Goal: Information Seeking & Learning: Check status

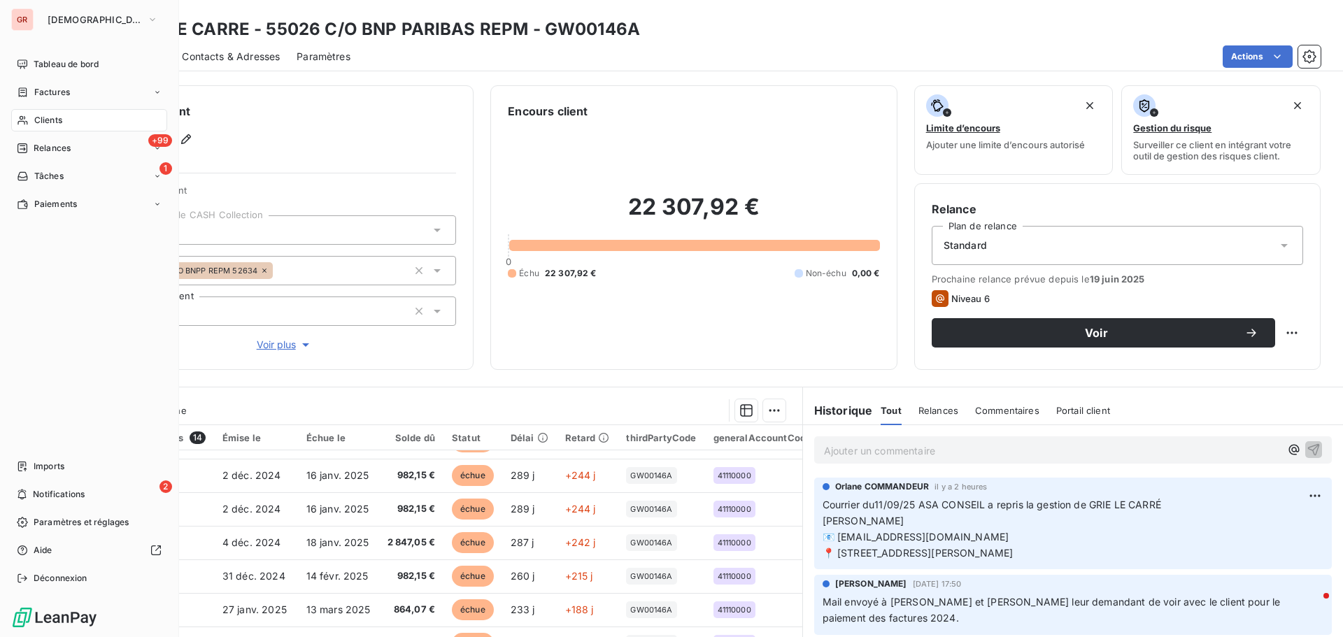
click at [52, 118] on span "Clients" at bounding box center [48, 120] width 28 height 13
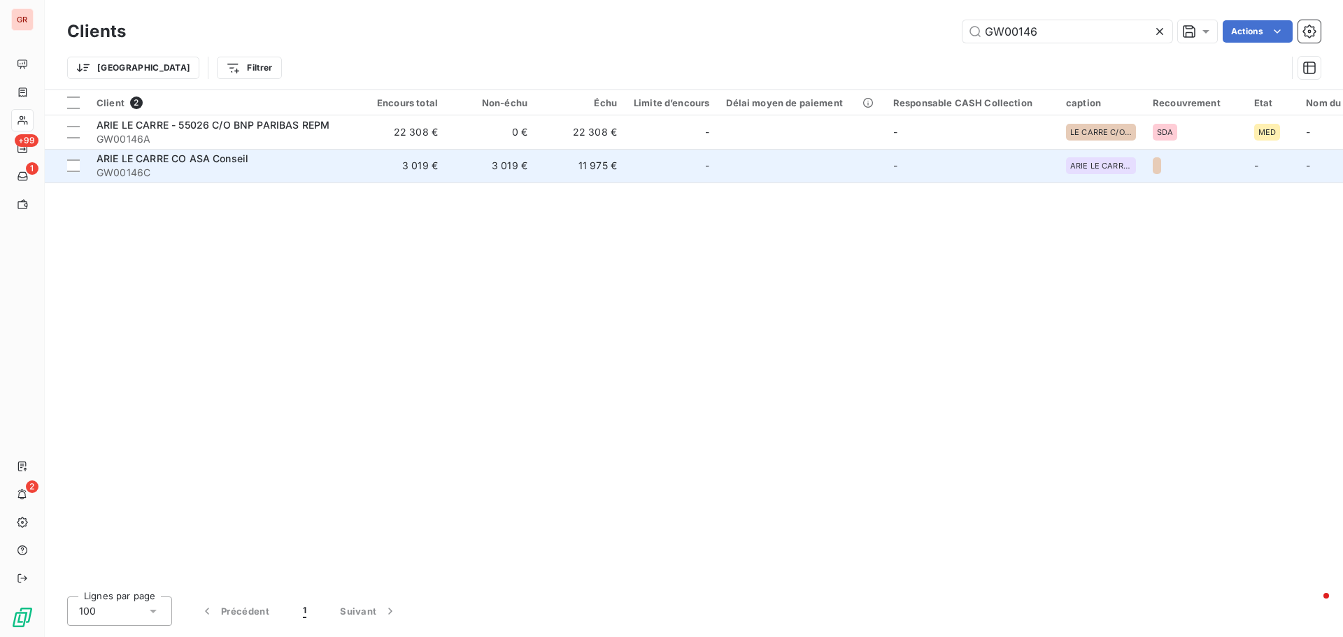
click at [220, 157] on span "ARIE LE CARRE CO ASA Conseil" at bounding box center [173, 158] width 152 height 12
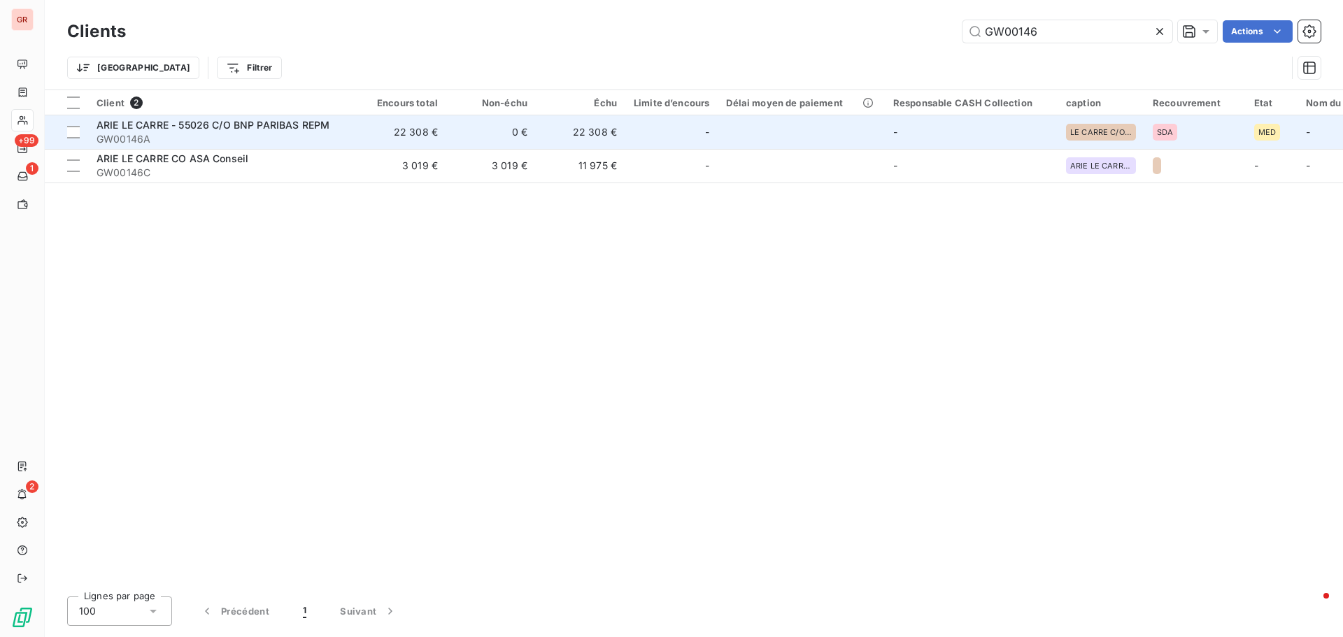
click at [243, 129] on span "ARIE LE CARRE - 55026 C/O BNP PARIBAS REPM" at bounding box center [213, 125] width 233 height 12
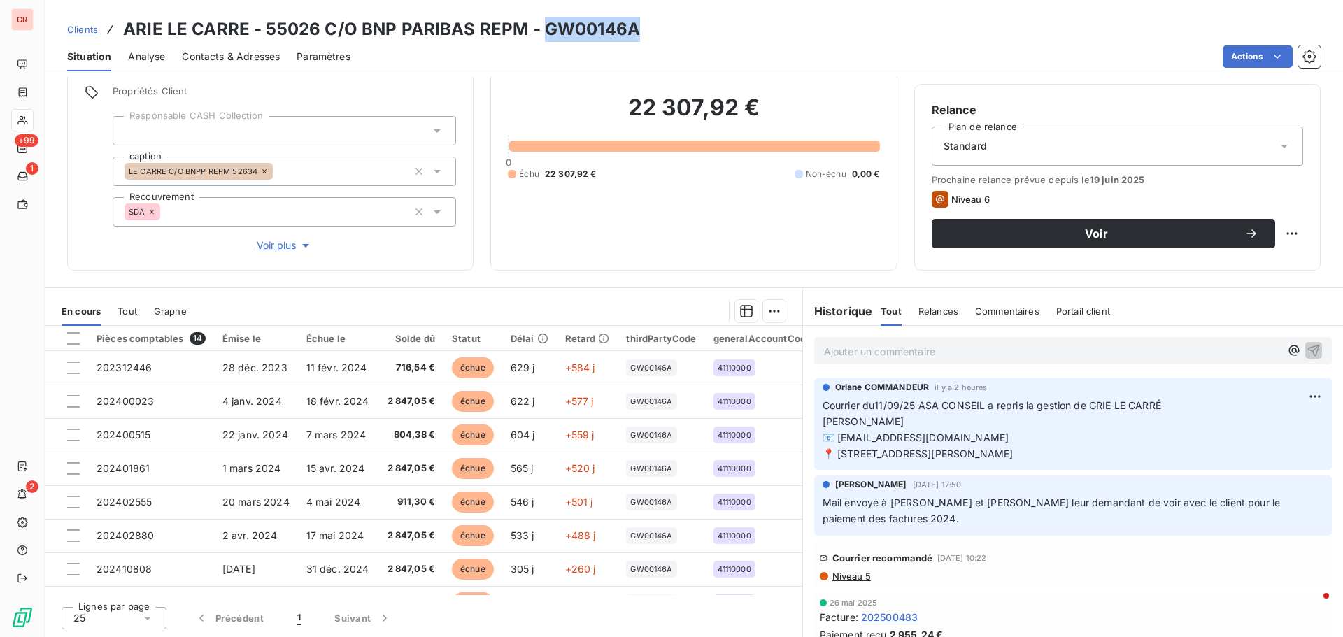
drag, startPoint x: 642, startPoint y: 25, endPoint x: 540, endPoint y: 29, distance: 102.2
click at [540, 29] on div "Clients ARIE LE CARRE - 55026 C/O BNP PARIBAS REPM - GW00146A" at bounding box center [694, 29] width 1298 height 25
copy h3 "GW00146A"
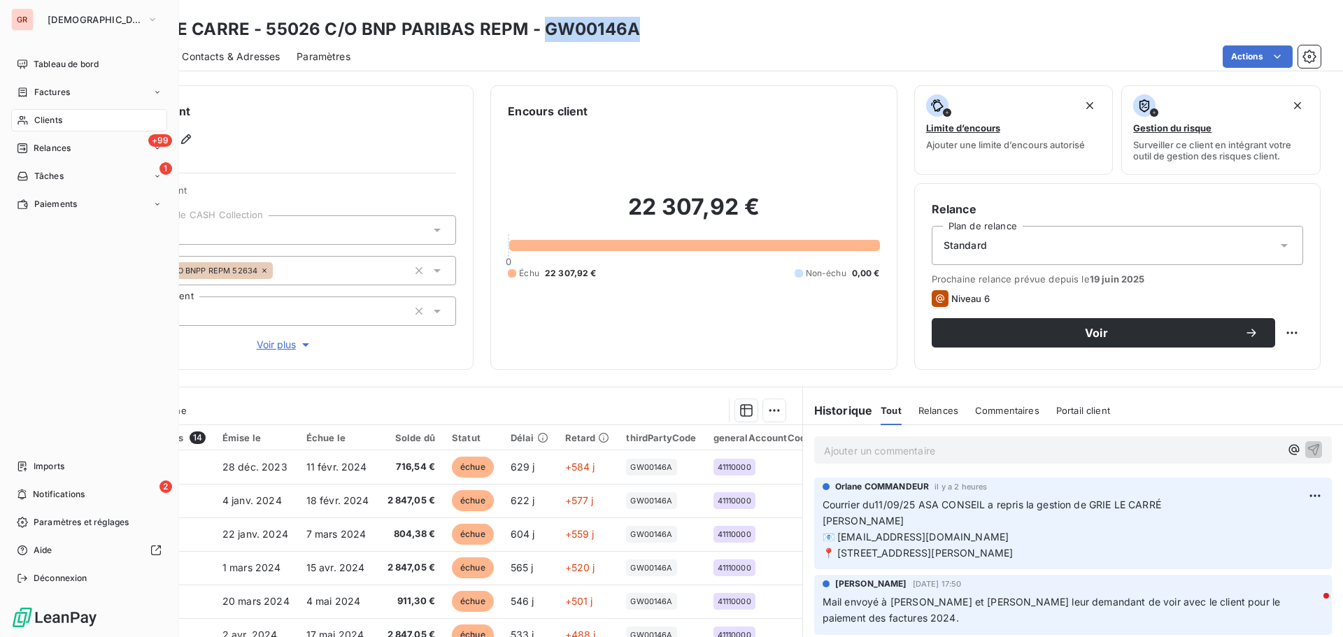
click at [59, 122] on span "Clients" at bounding box center [48, 120] width 28 height 13
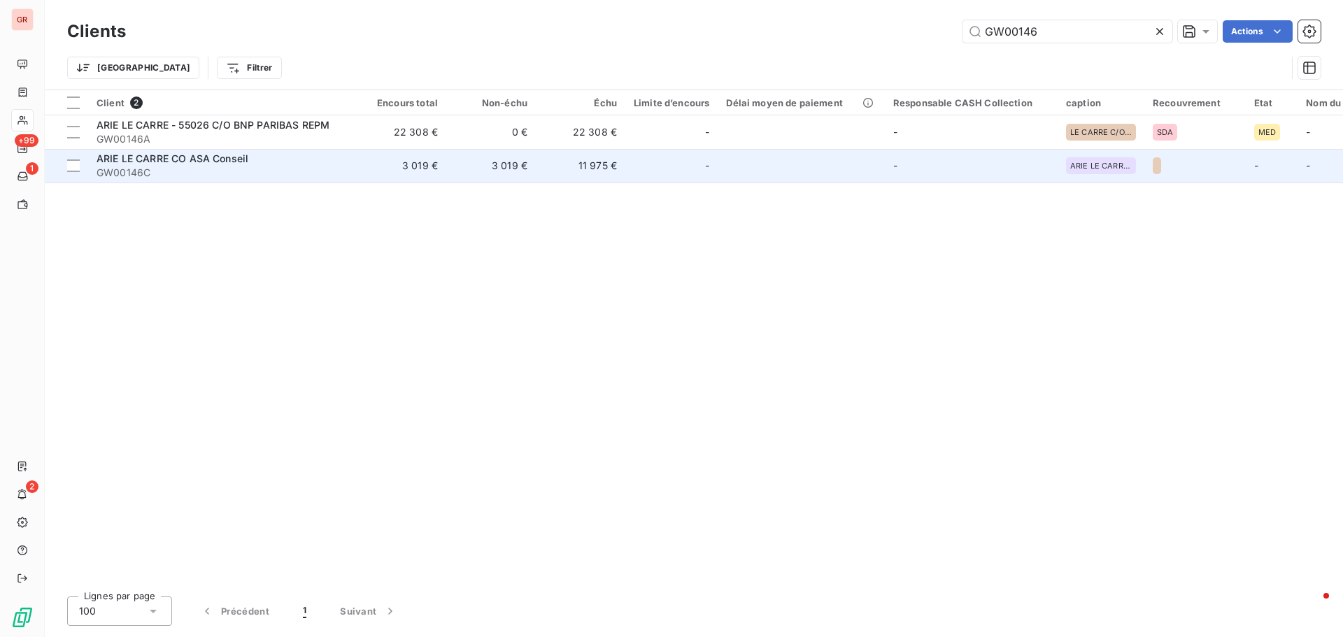
click at [201, 162] on span "ARIE LE CARRE CO ASA Conseil" at bounding box center [173, 158] width 152 height 12
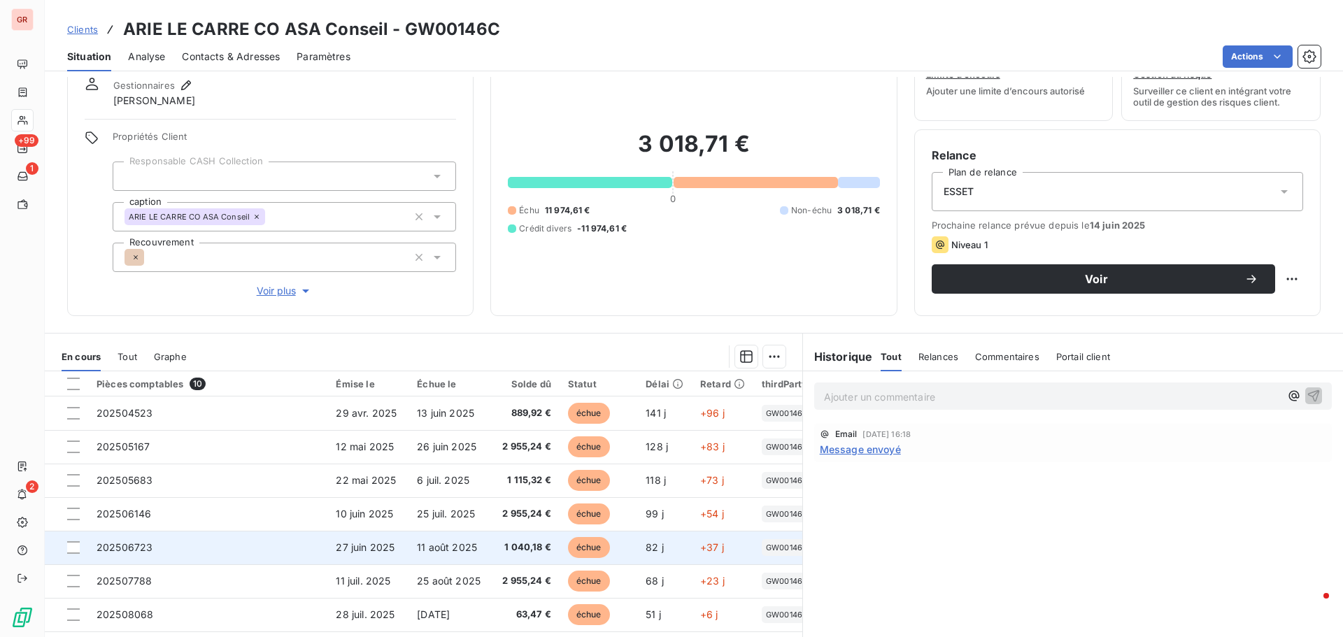
scroll to position [29, 0]
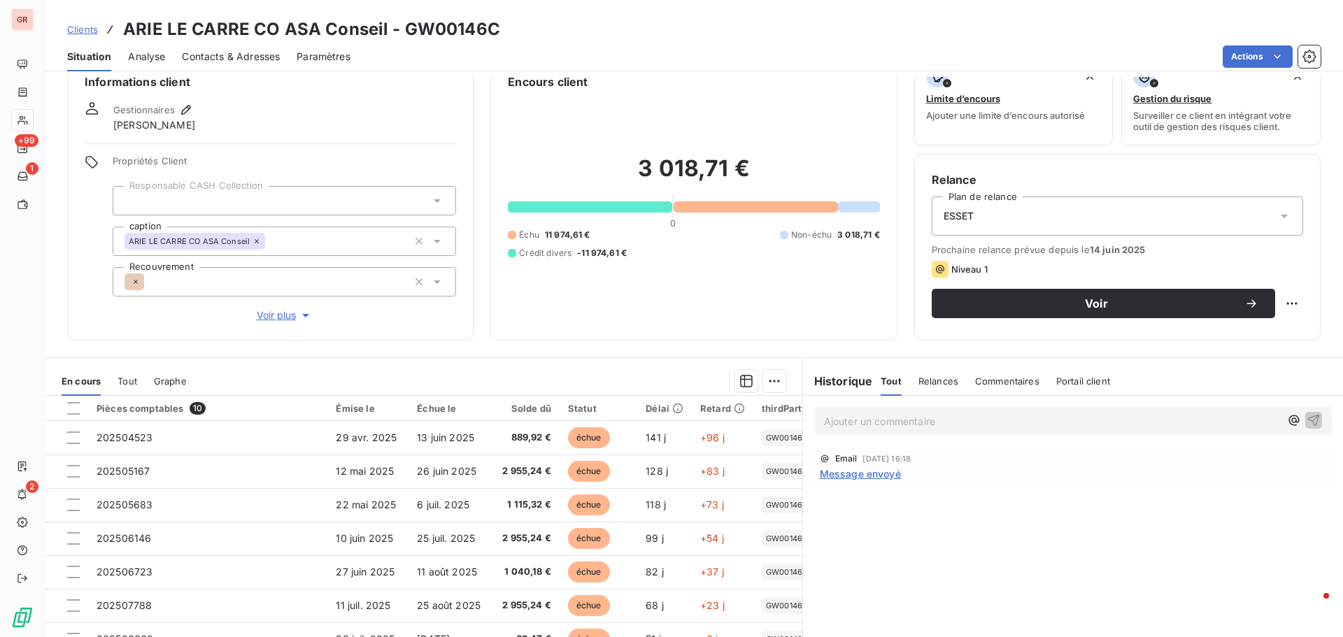
click at [872, 473] on span "Message envoyé" at bounding box center [860, 473] width 81 height 15
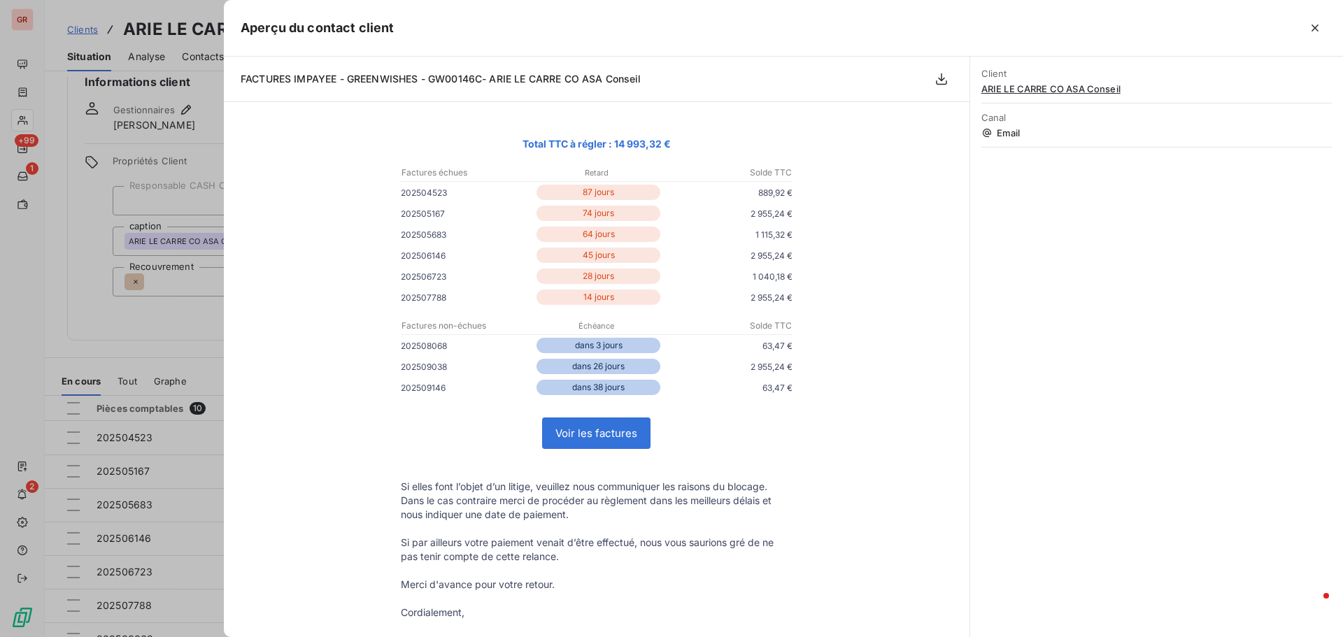
scroll to position [0, 0]
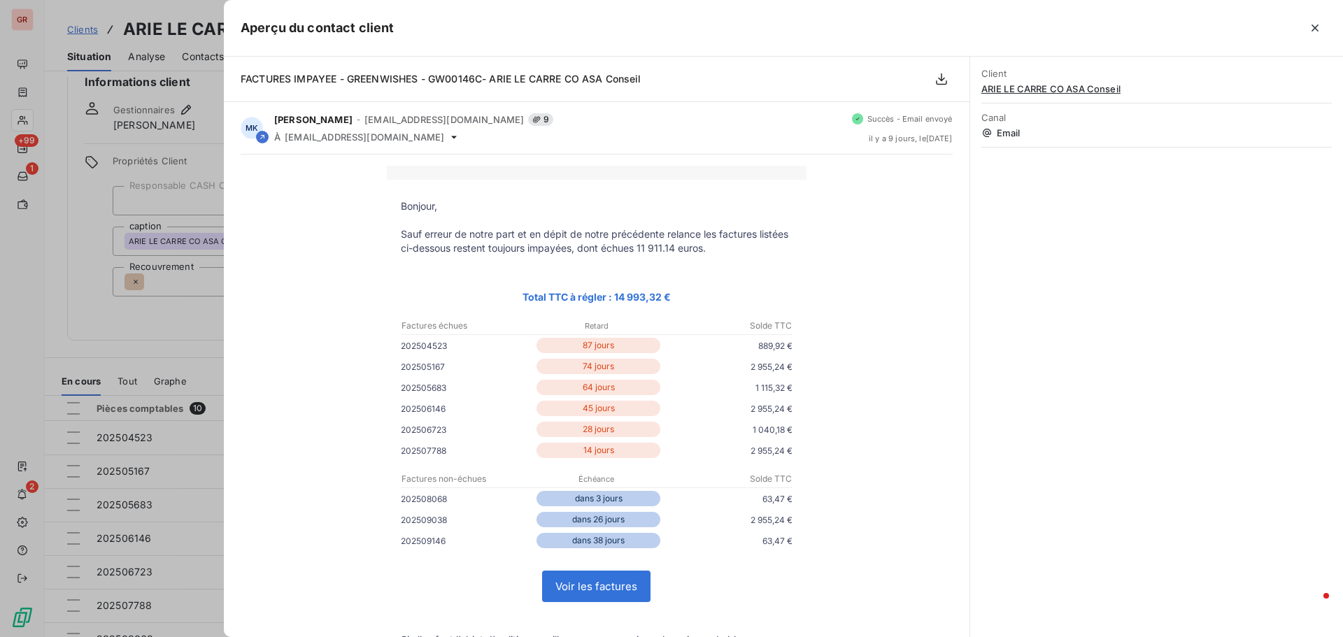
click at [90, 324] on div at bounding box center [671, 318] width 1343 height 637
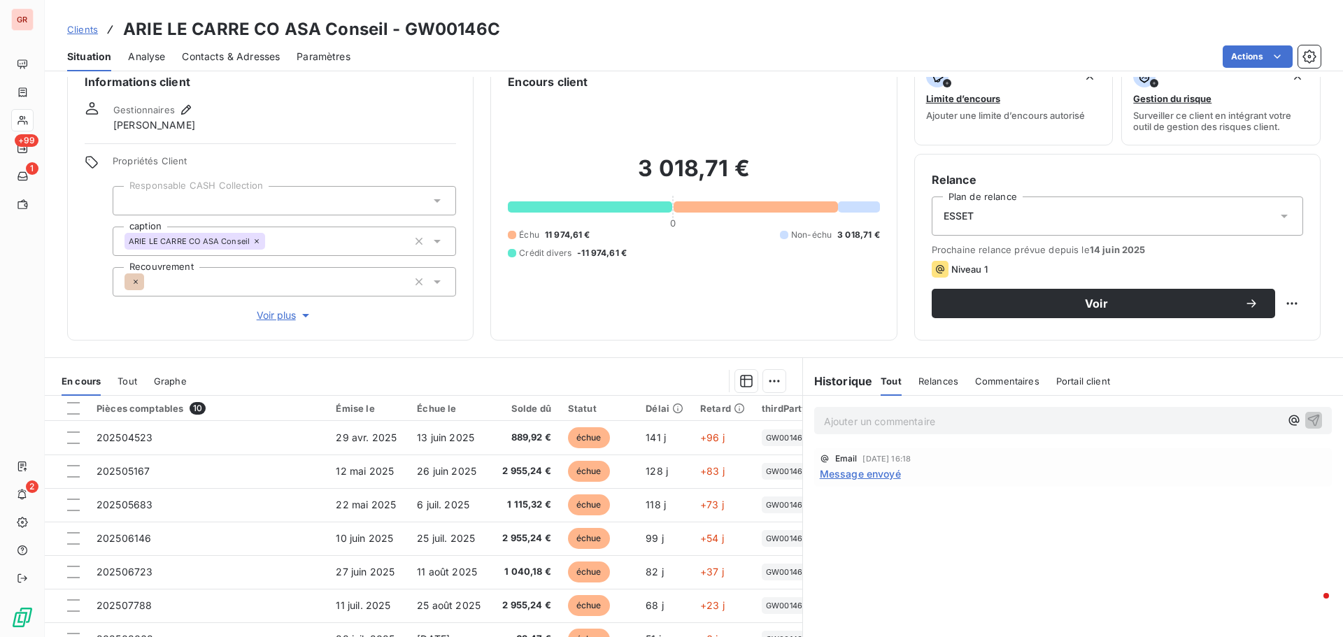
click at [267, 54] on span "Contacts & Adresses" at bounding box center [231, 57] width 98 height 14
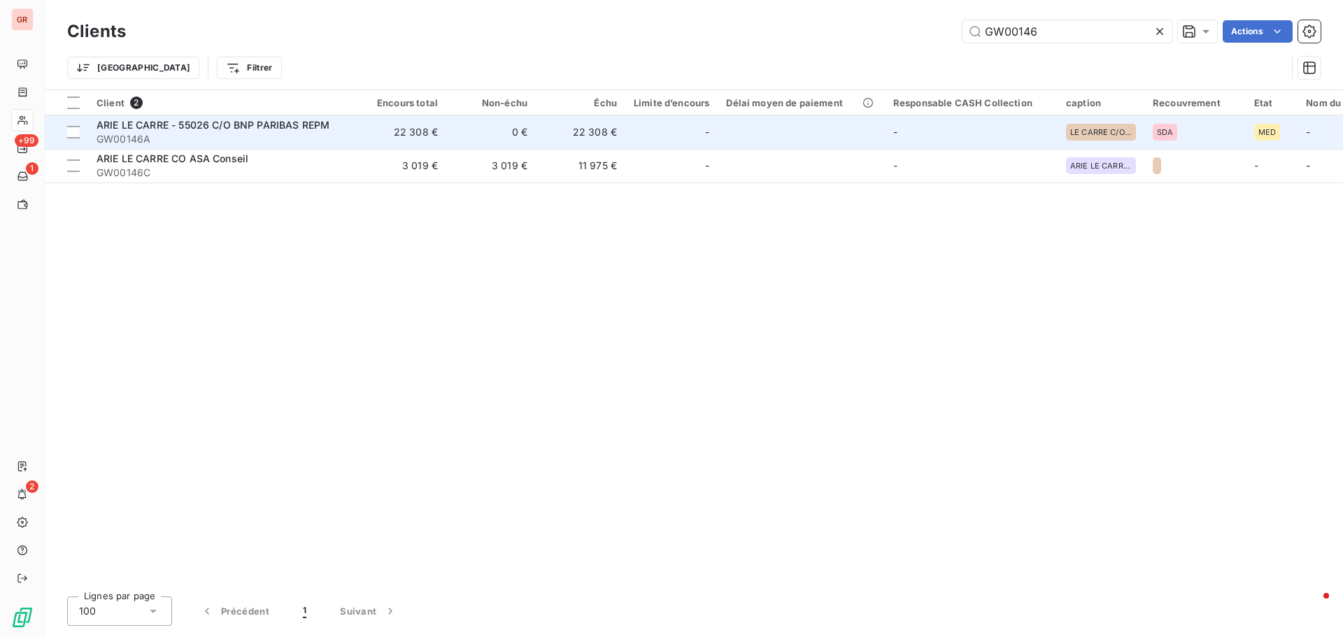
click at [214, 130] on span "ARIE LE CARRE - 55026 C/O BNP PARIBAS REPM" at bounding box center [213, 125] width 233 height 12
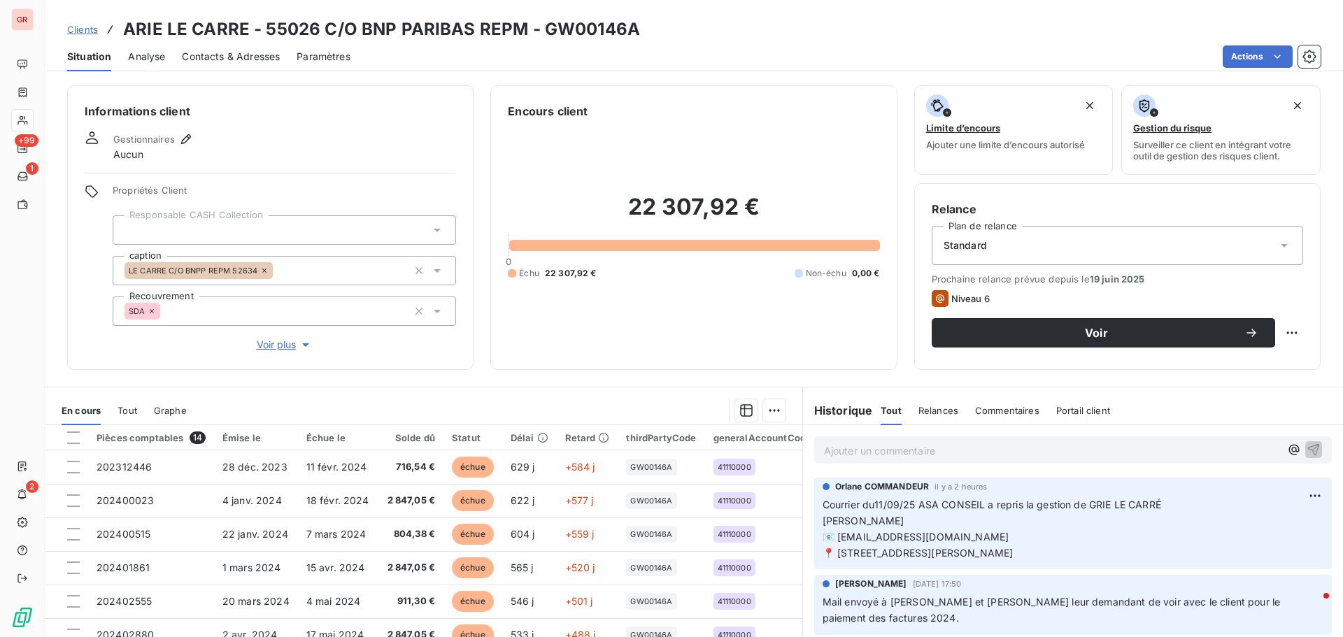
click at [244, 57] on span "Contacts & Adresses" at bounding box center [231, 57] width 98 height 14
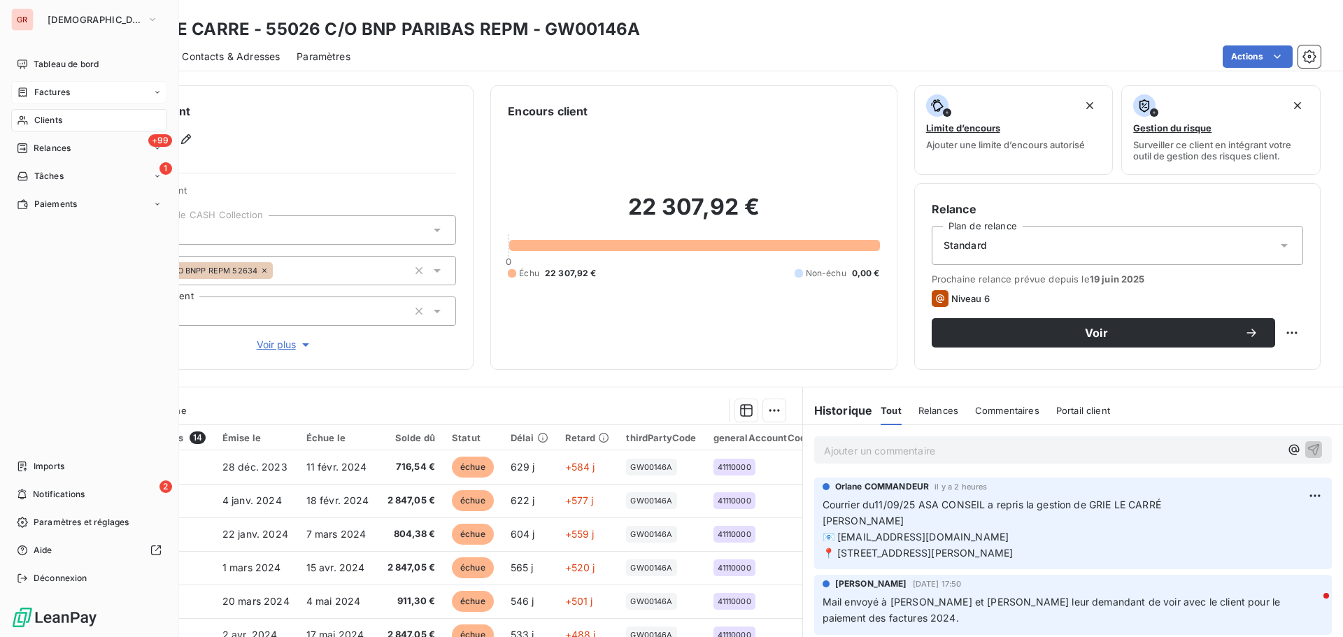
click at [51, 89] on span "Factures" at bounding box center [52, 92] width 36 height 13
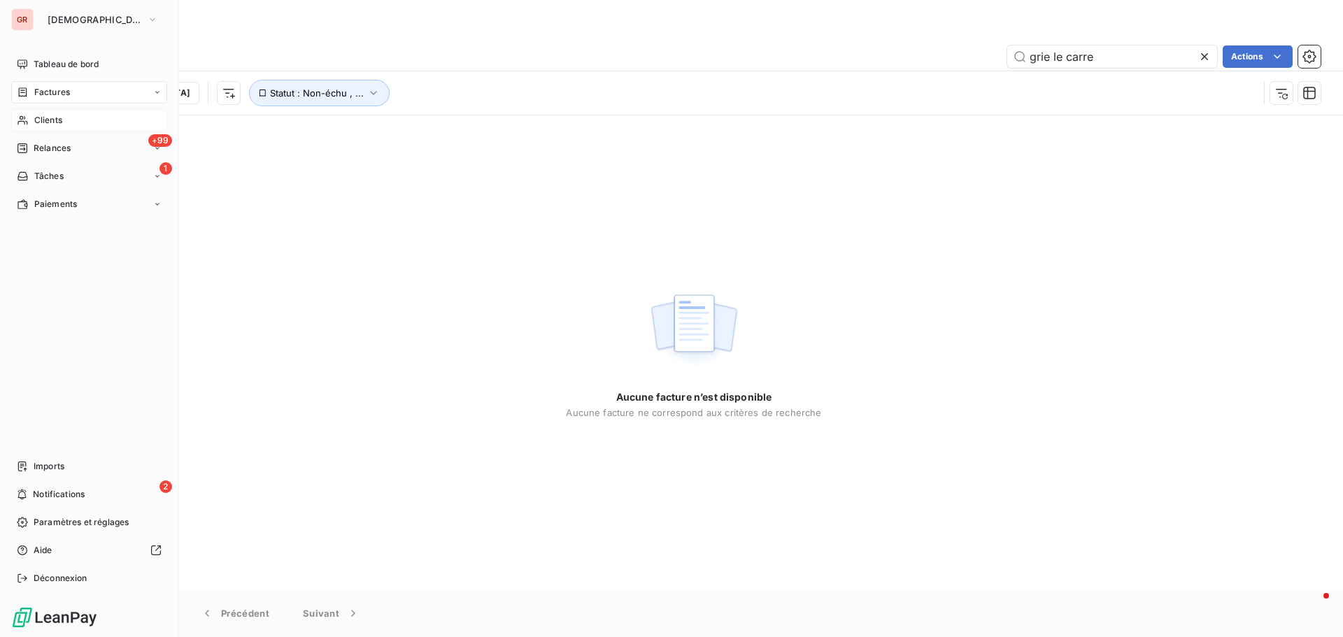
click at [53, 122] on span "Clients" at bounding box center [48, 120] width 28 height 13
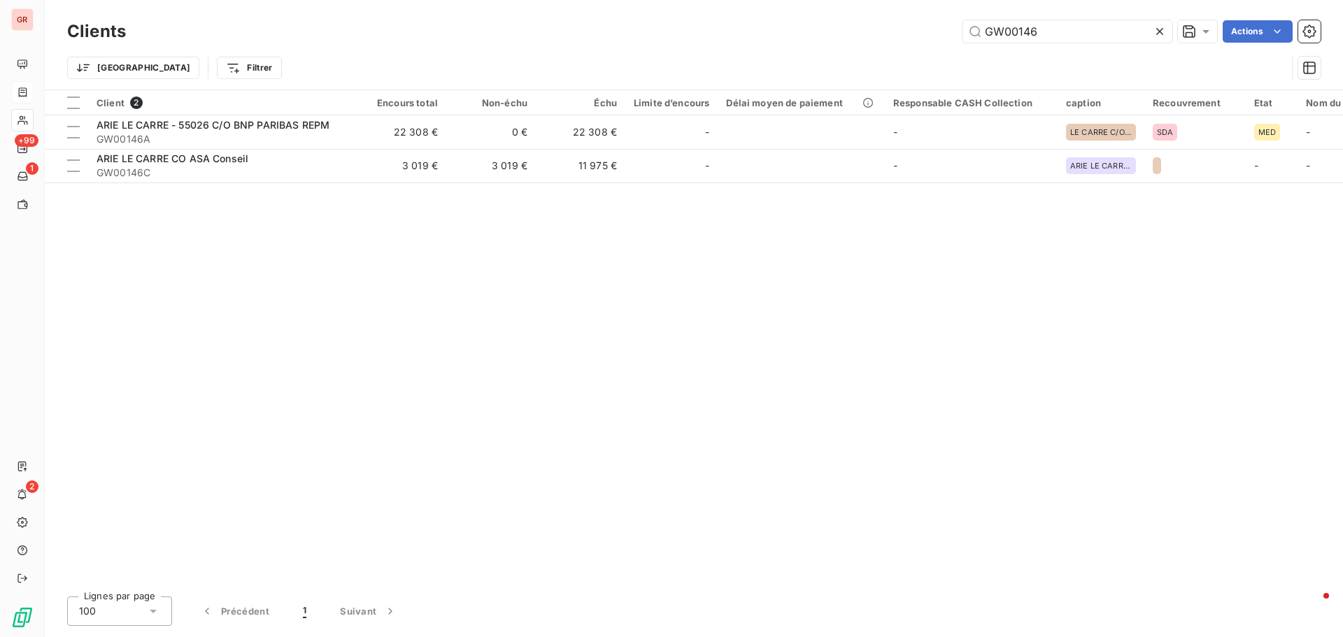
drag, startPoint x: 1070, startPoint y: 30, endPoint x: 470, endPoint y: 78, distance: 601.9
click at [470, 78] on div "Clients GW00146 Actions Trier Filtrer" at bounding box center [693, 53] width 1253 height 73
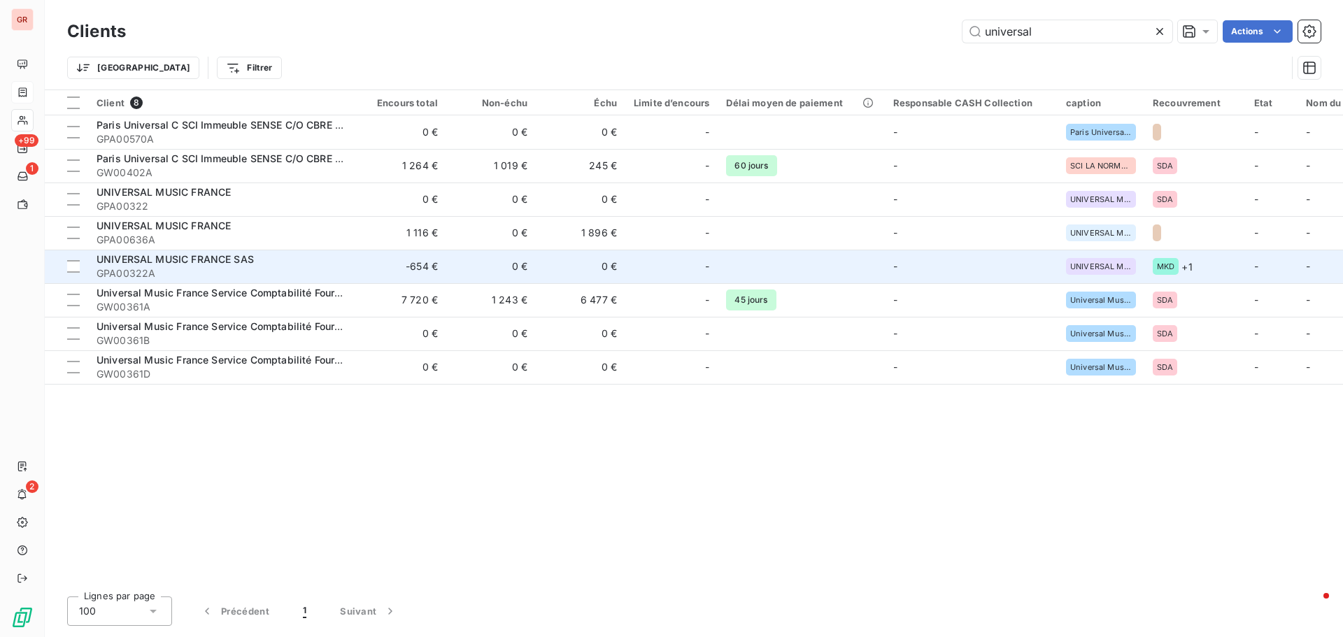
type input "universal"
click at [197, 262] on span "UNIVERSAL MUSIC FRANCE SAS" at bounding box center [175, 259] width 157 height 12
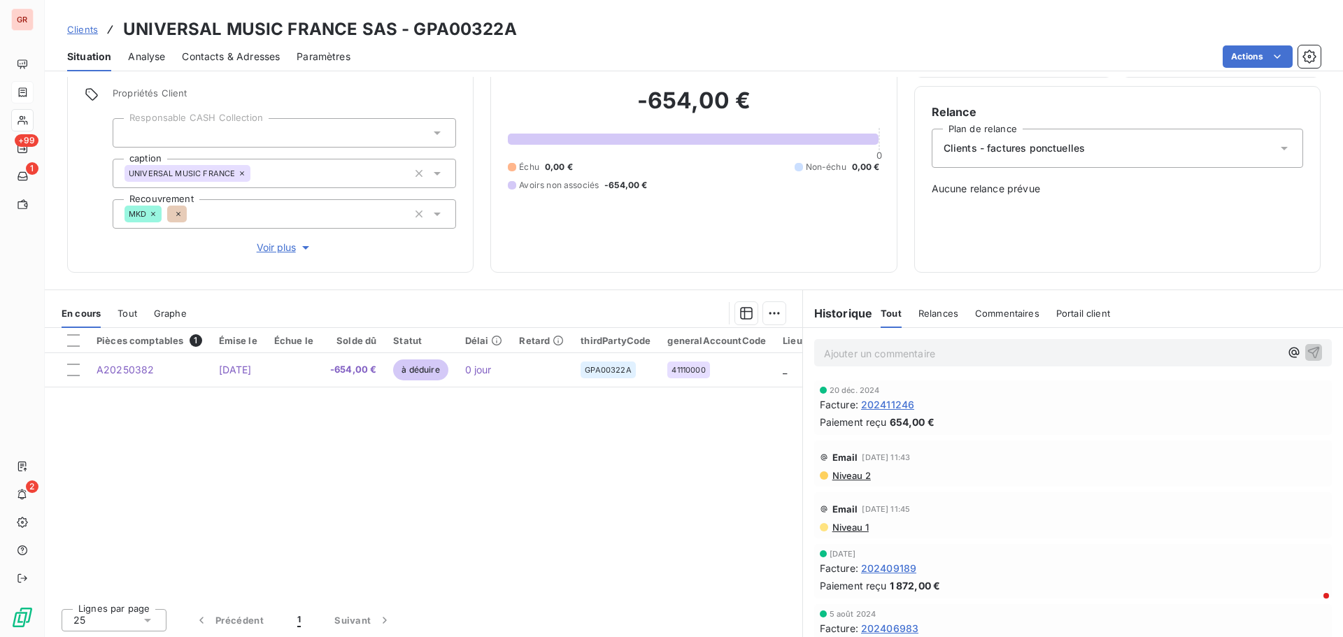
scroll to position [99, 0]
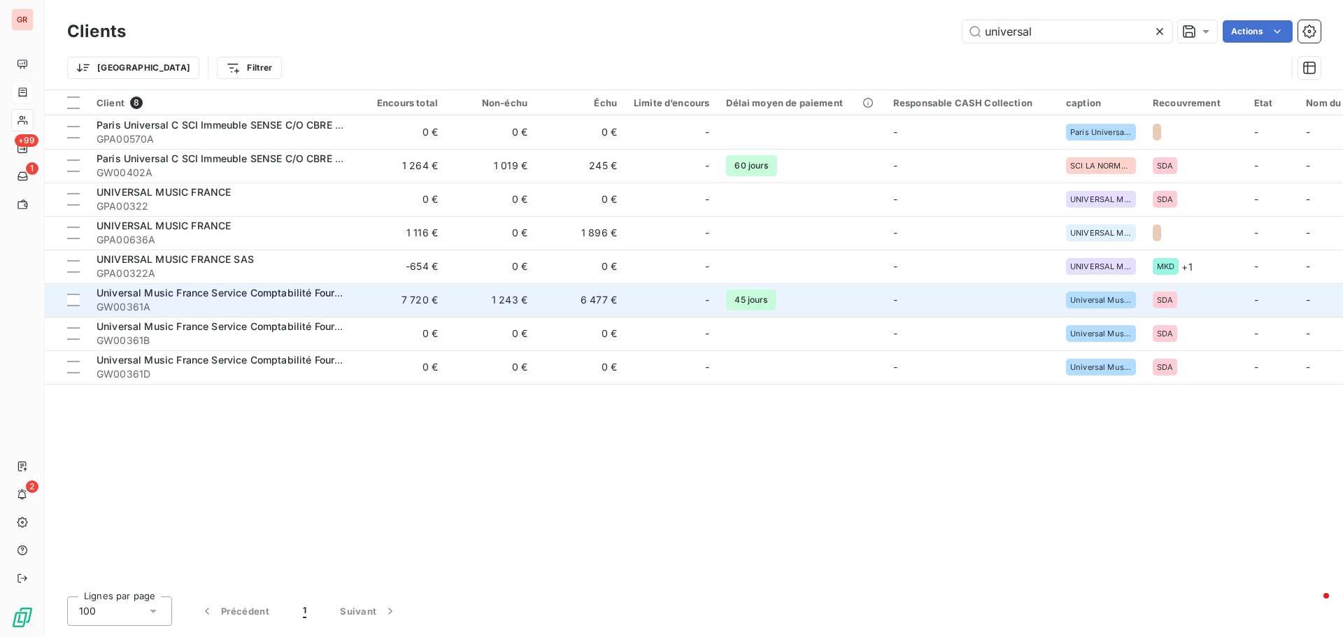
click at [317, 297] on span "Universal Music France Service Comptabilité Fournisseurs" at bounding box center [236, 293] width 278 height 12
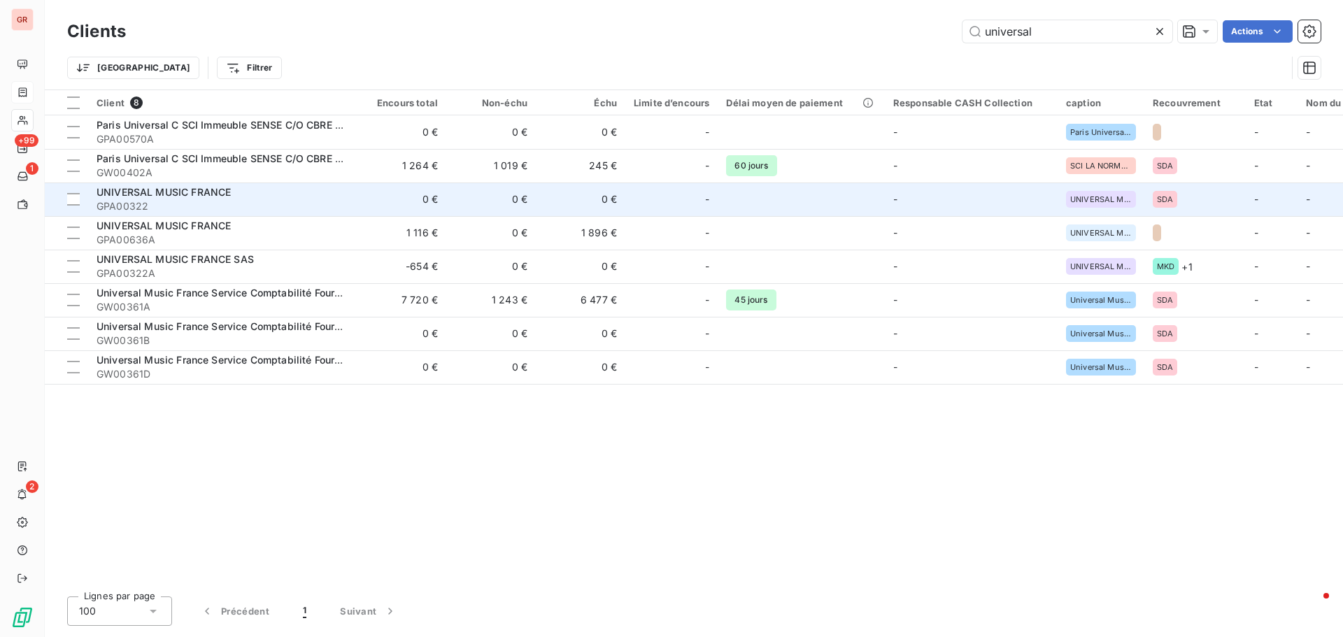
click at [212, 194] on span "UNIVERSAL MUSIC FRANCE" at bounding box center [164, 192] width 134 height 12
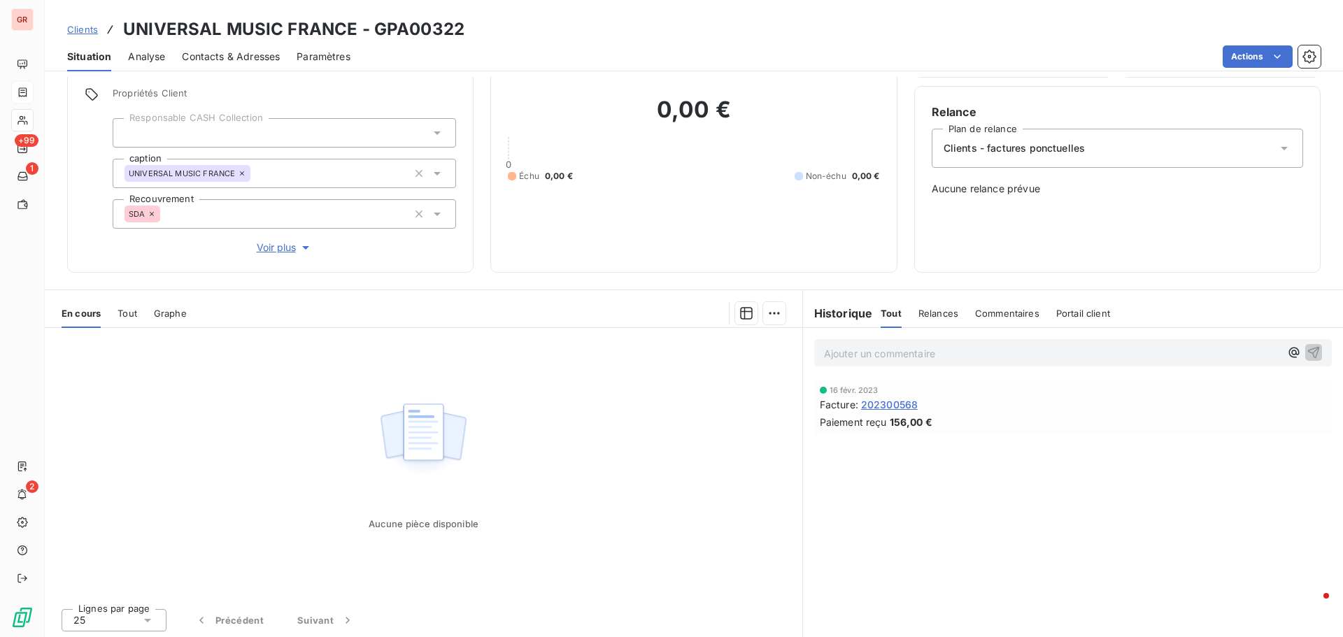
scroll to position [99, 0]
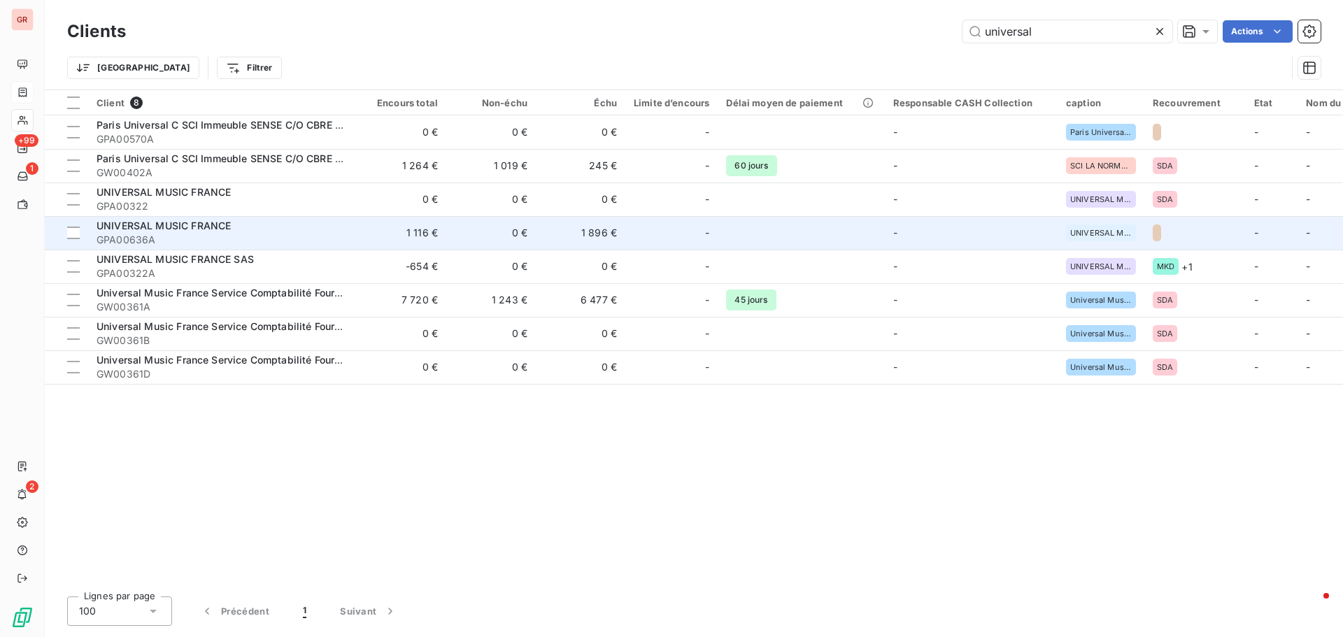
click at [215, 226] on span "UNIVERSAL MUSIC FRANCE" at bounding box center [164, 226] width 134 height 12
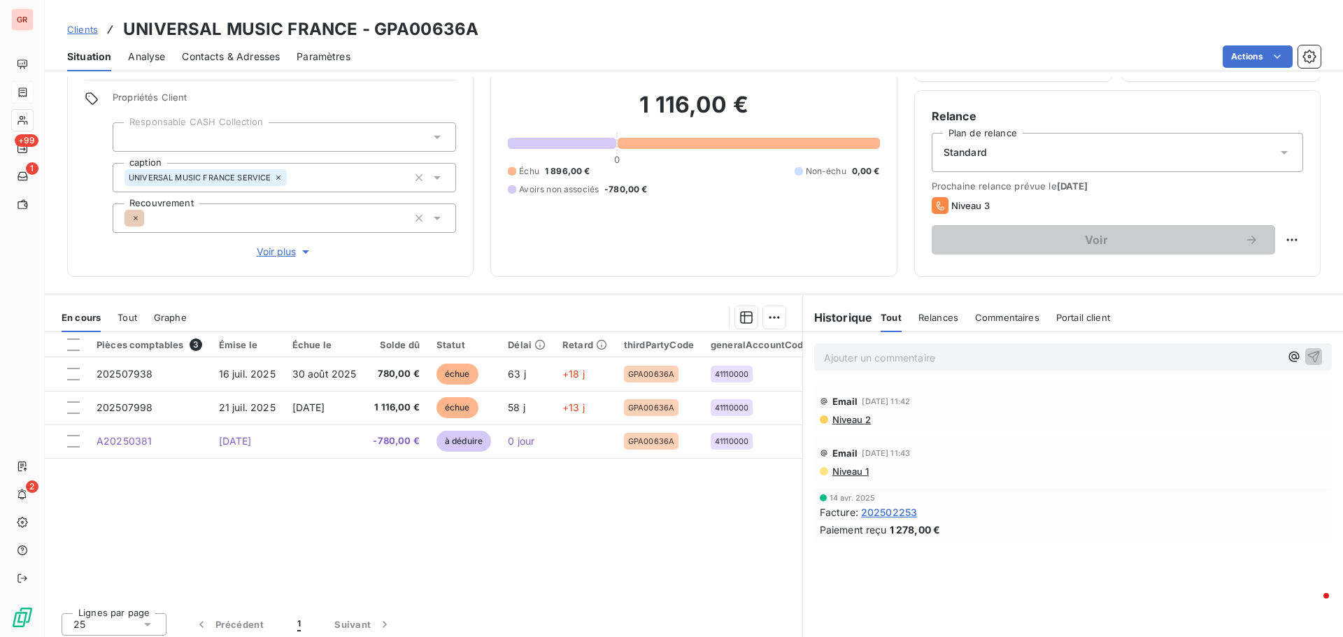
scroll to position [99, 0]
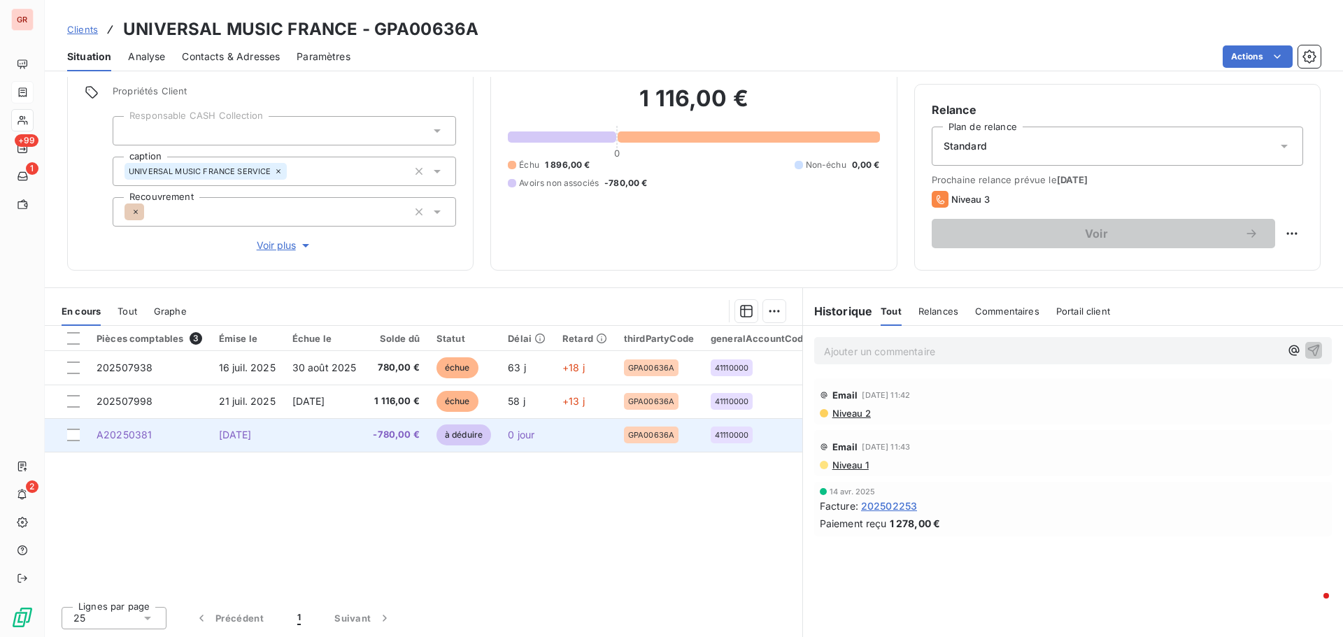
click at [257, 442] on td "[DATE]" at bounding box center [246, 435] width 73 height 34
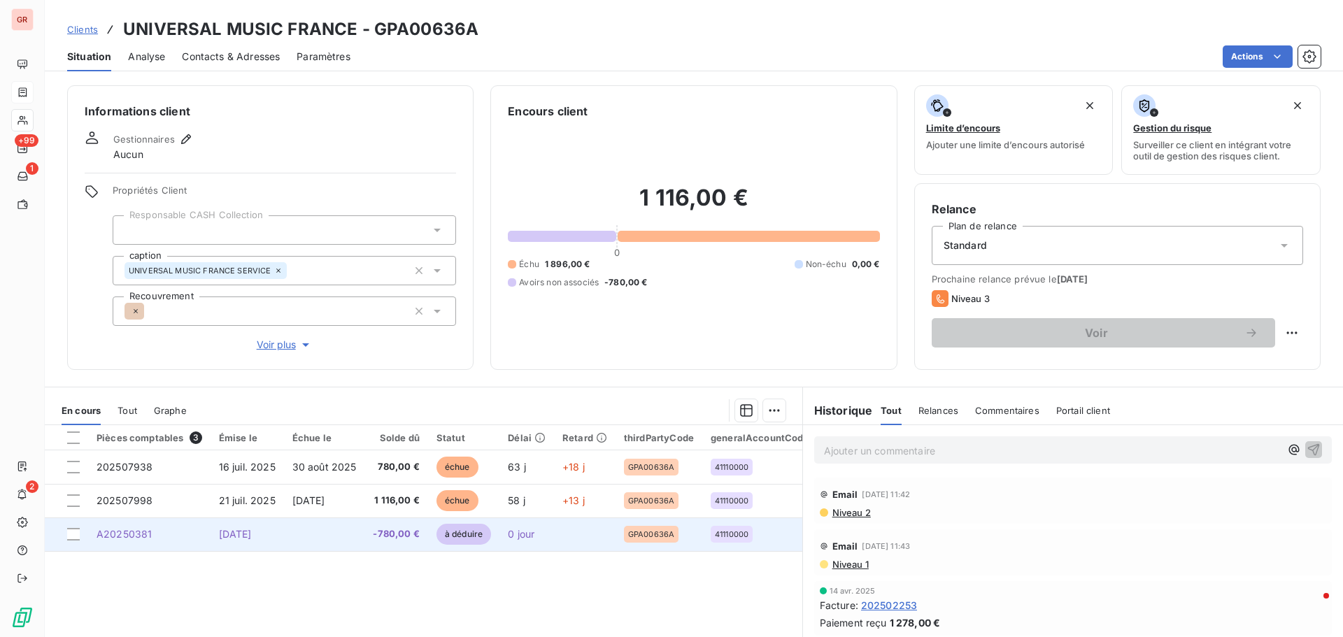
click at [150, 536] on span "A20250381" at bounding box center [124, 534] width 55 height 12
click at [252, 536] on span "[DATE]" at bounding box center [235, 534] width 33 height 12
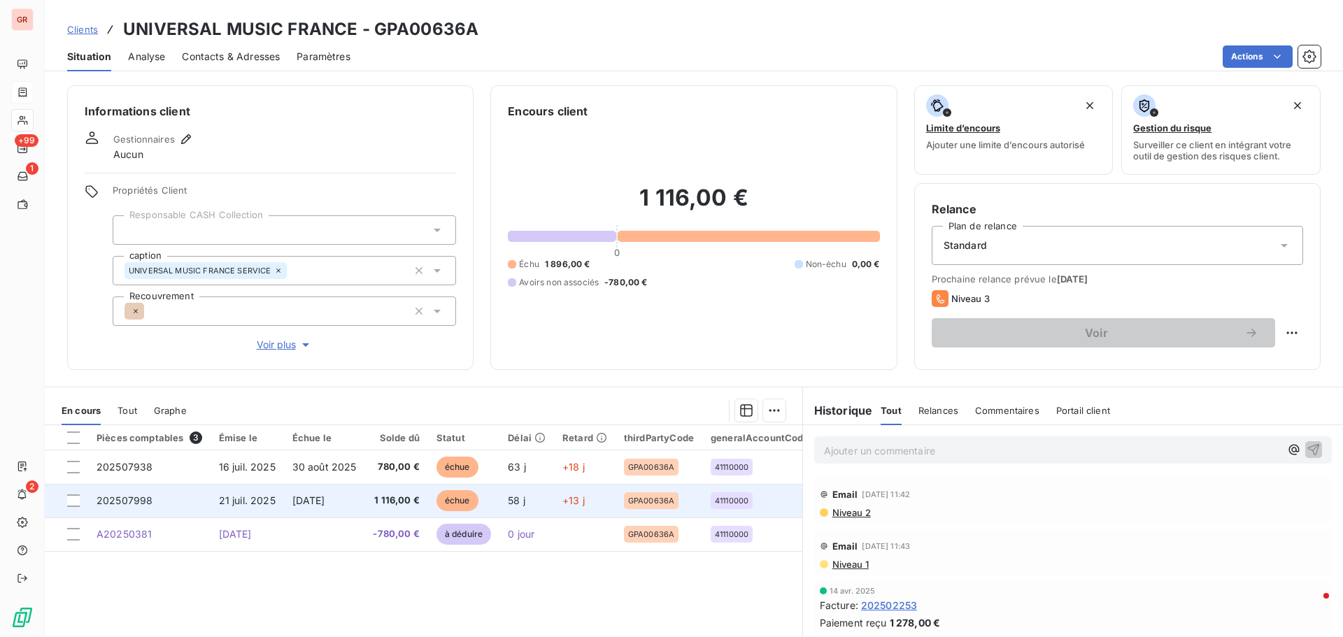
click at [255, 495] on span "21 juil. 2025" at bounding box center [247, 500] width 57 height 12
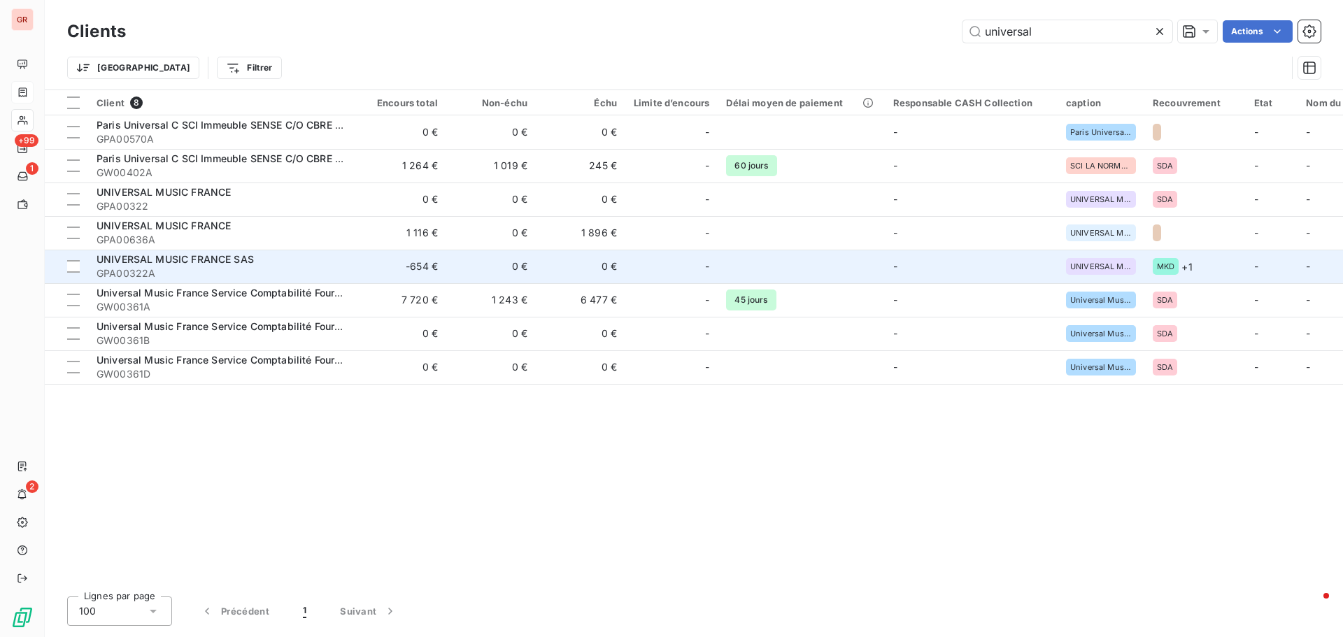
click at [240, 262] on span "UNIVERSAL MUSIC FRANCE SAS" at bounding box center [175, 259] width 157 height 12
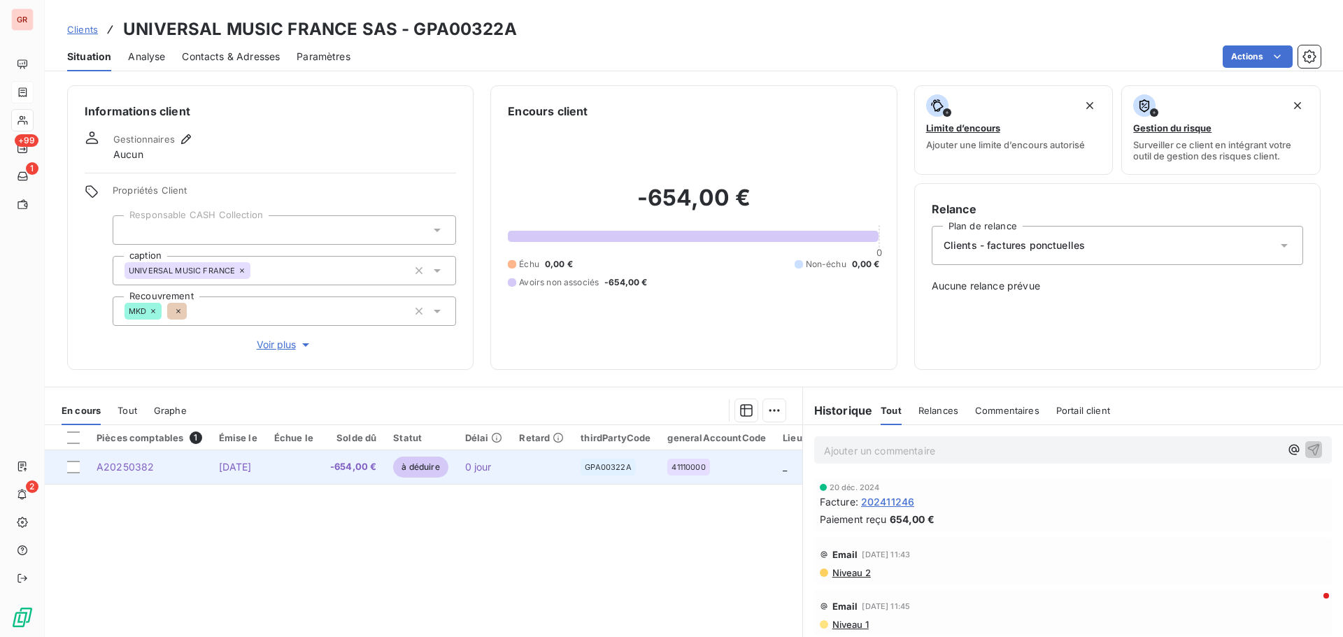
click at [134, 469] on span "A20250382" at bounding box center [125, 467] width 57 height 12
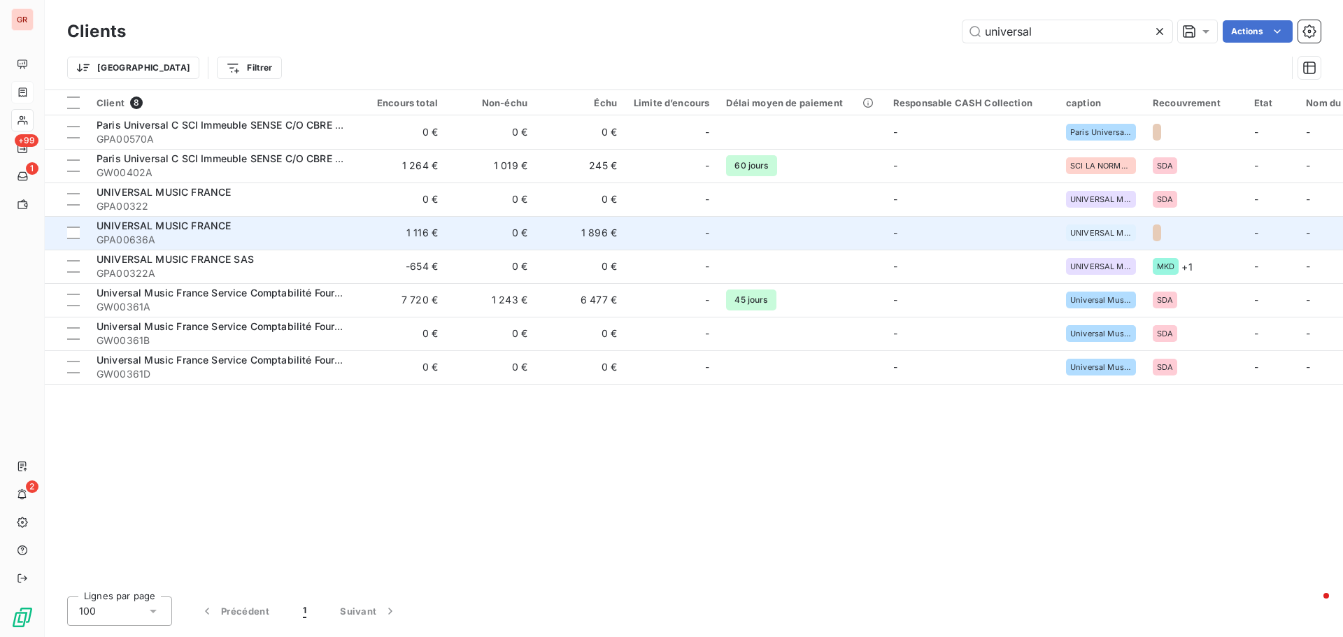
click at [205, 220] on span "UNIVERSAL MUSIC FRANCE" at bounding box center [164, 226] width 134 height 12
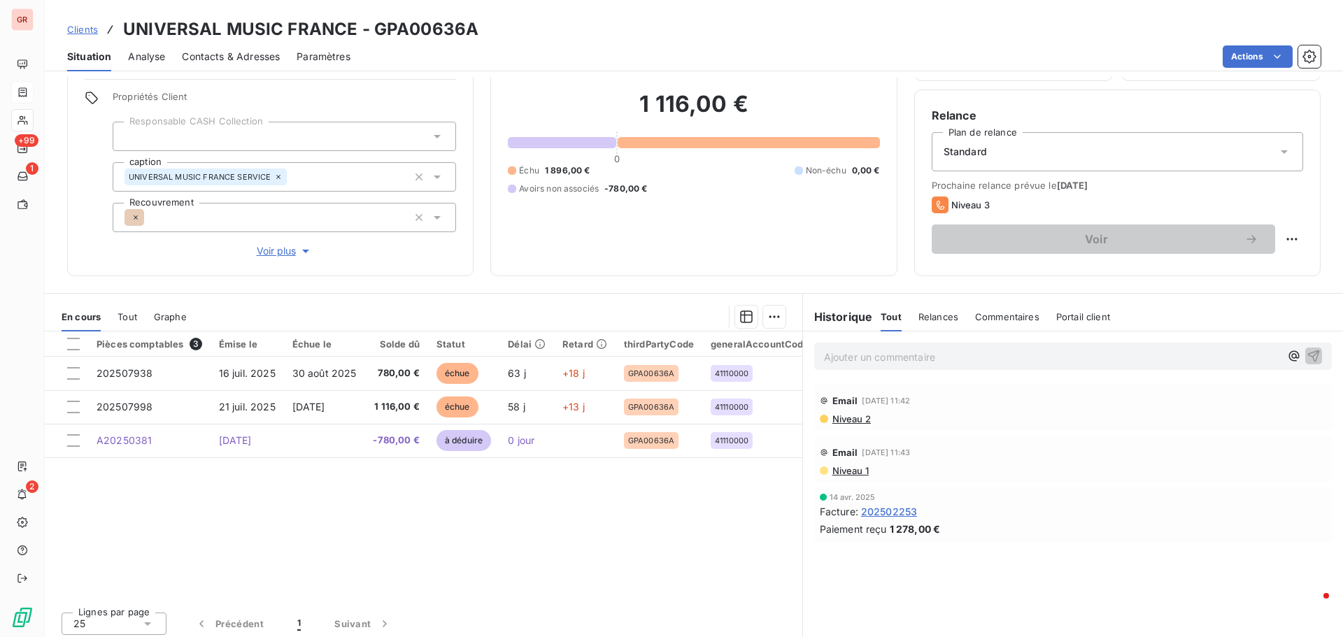
scroll to position [99, 0]
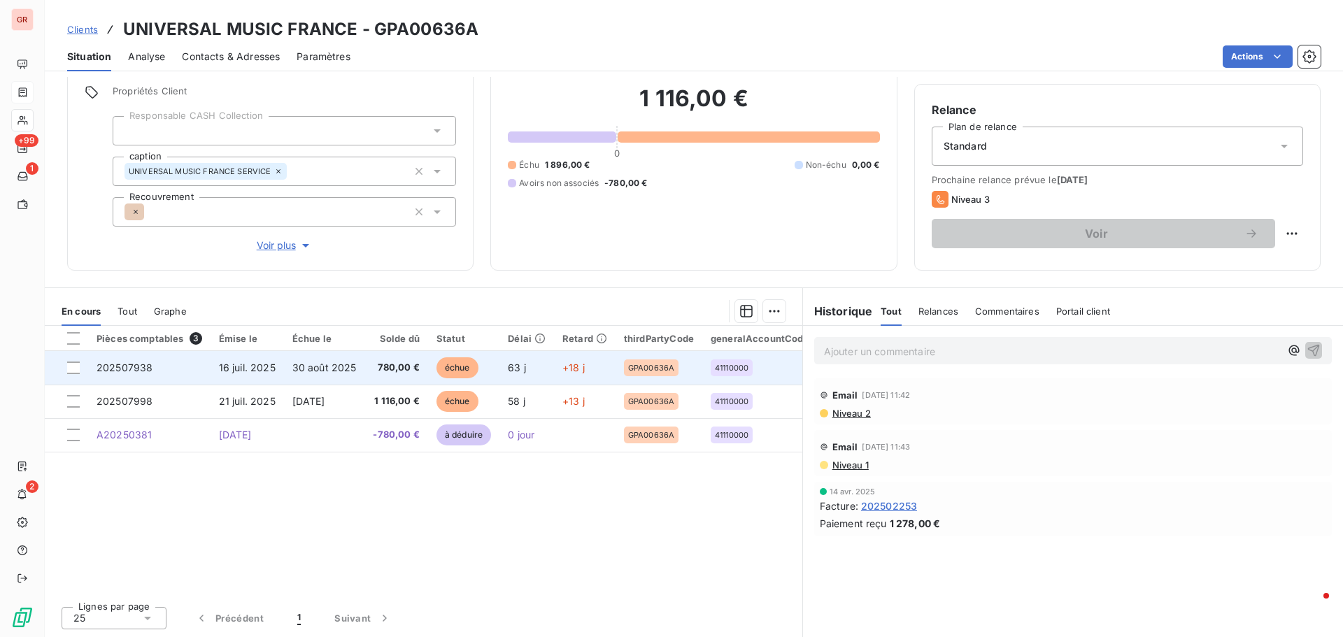
click at [266, 369] on span "16 juil. 2025" at bounding box center [247, 368] width 57 height 12
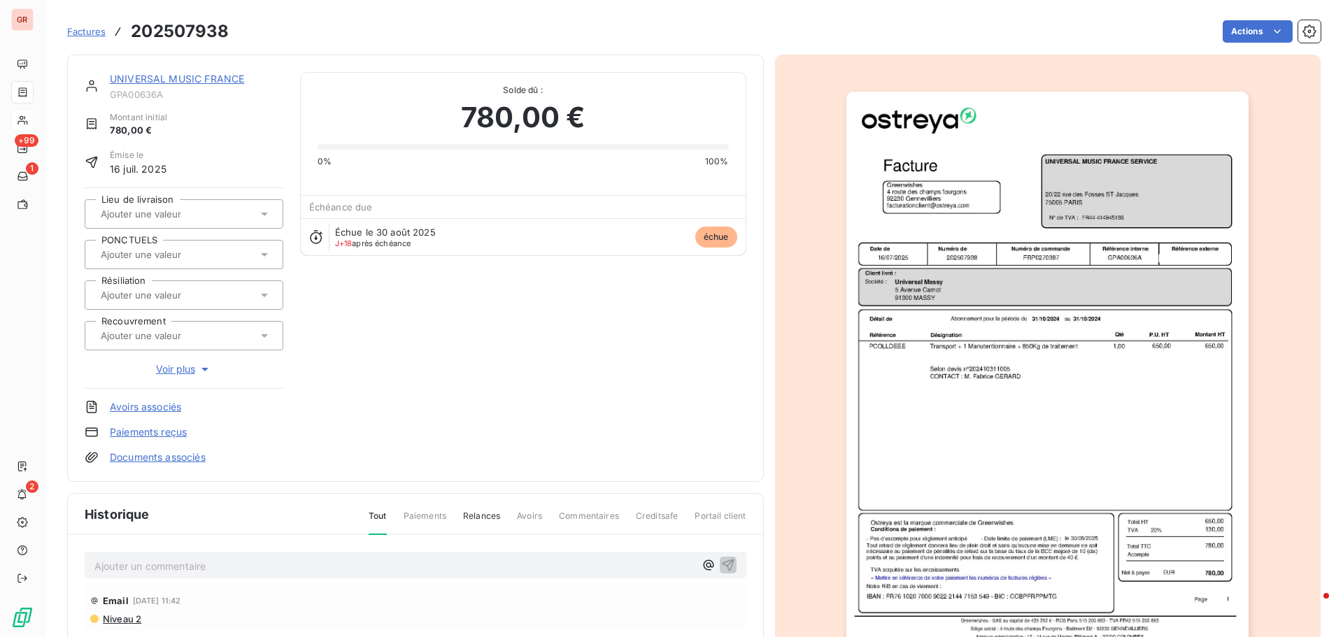
click at [989, 271] on img "button" at bounding box center [1047, 376] width 402 height 569
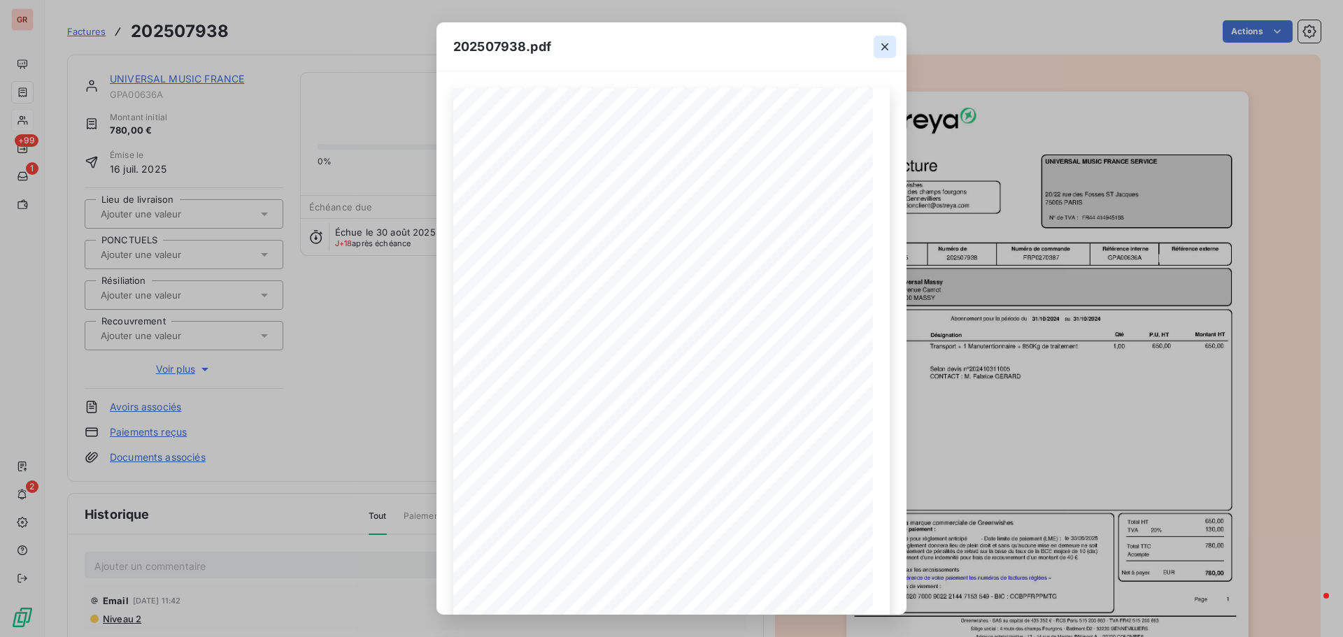
click at [885, 47] on icon "button" at bounding box center [884, 46] width 7 height 7
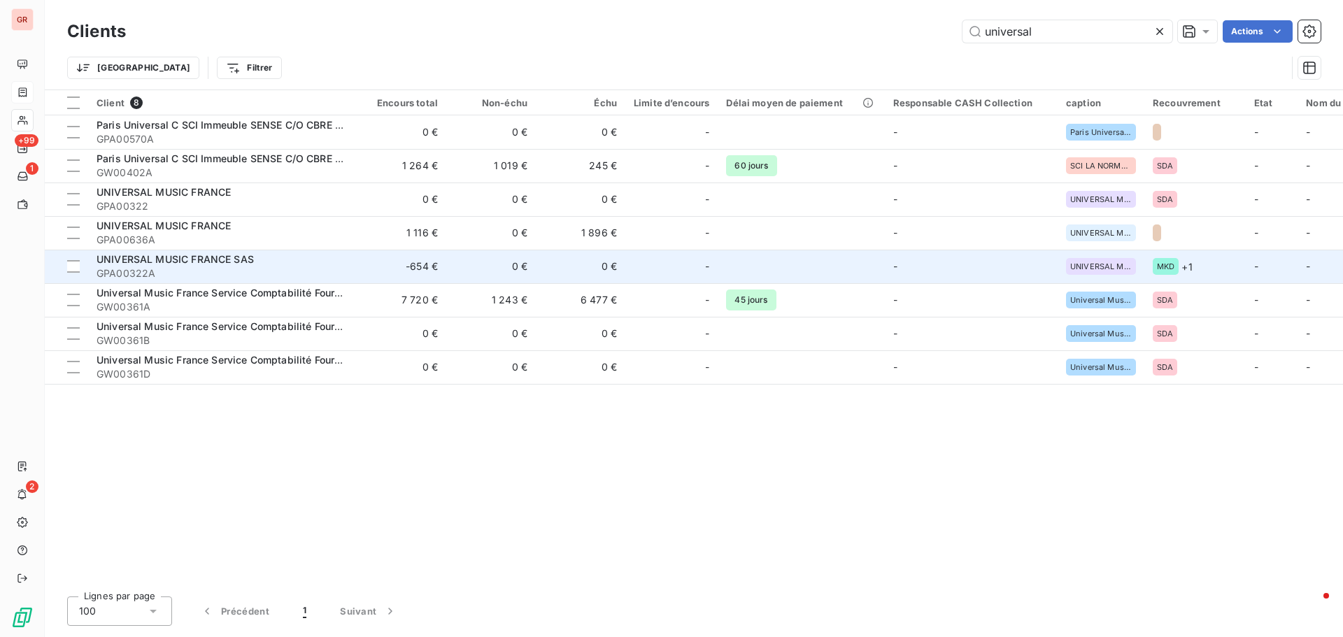
click at [229, 268] on span "GPA00322A" at bounding box center [223, 273] width 252 height 14
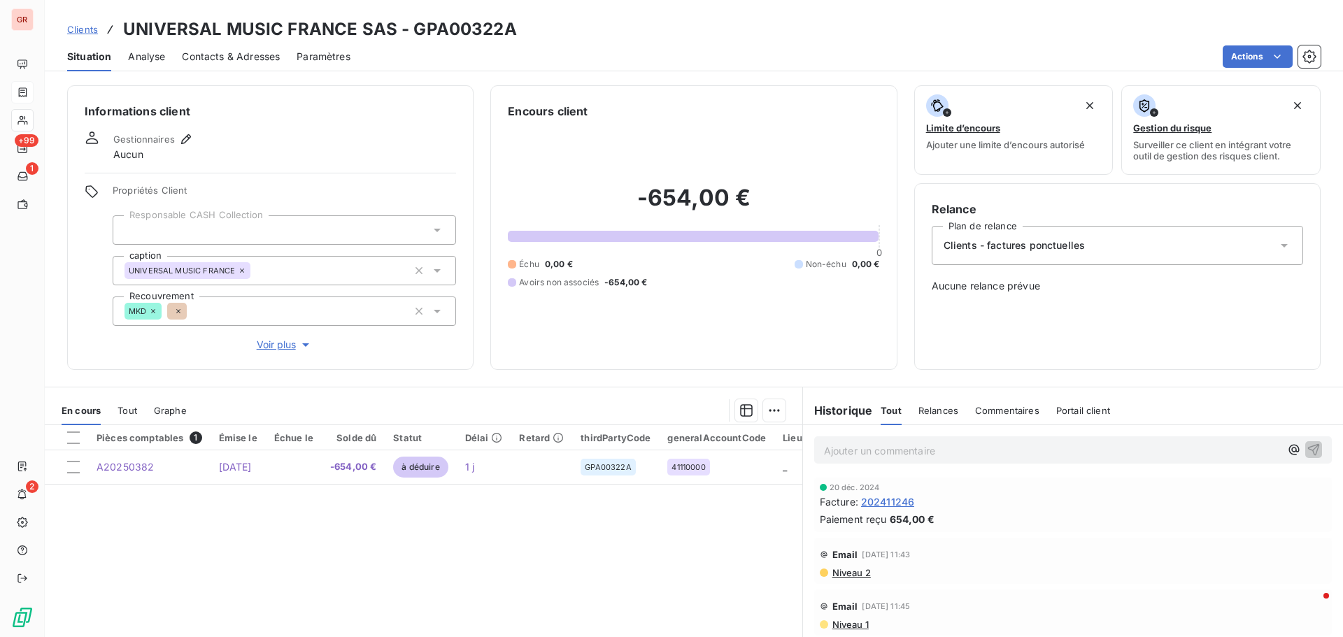
click at [886, 501] on span "202411246" at bounding box center [887, 501] width 53 height 15
